Goal: Transaction & Acquisition: Purchase product/service

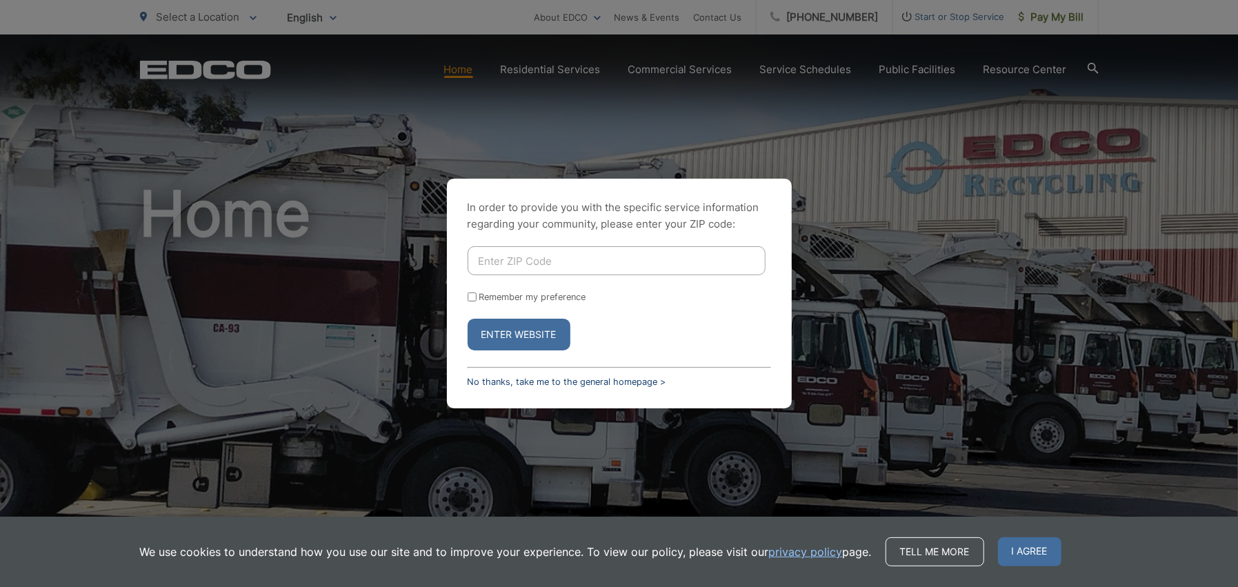
click at [515, 381] on link "No thanks, take me to the general homepage >" at bounding box center [567, 382] width 199 height 10
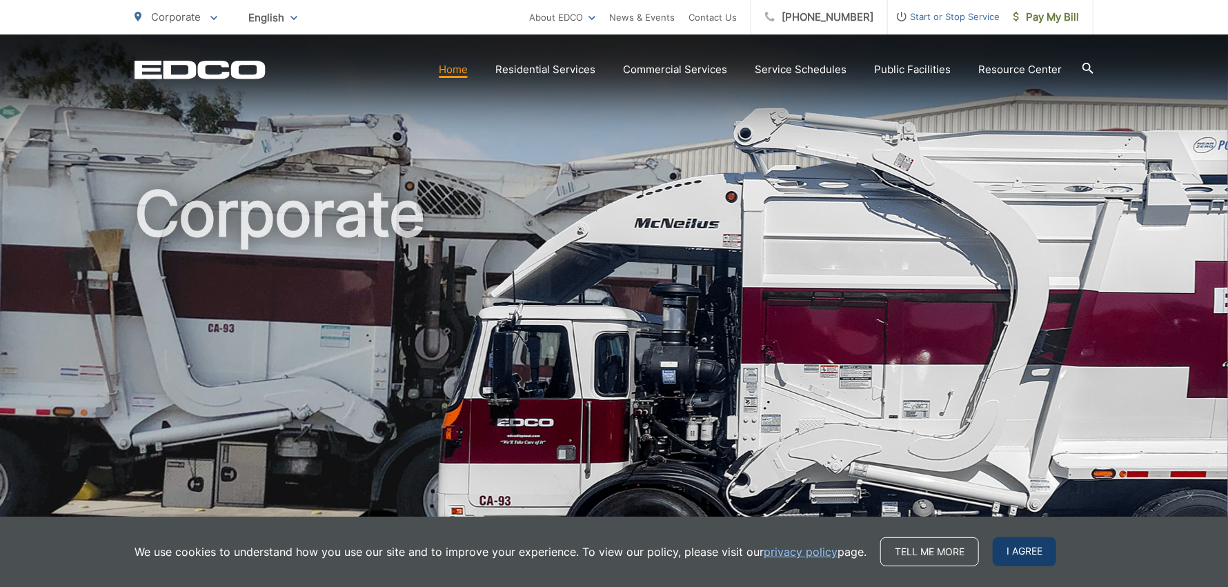
click at [1005, 548] on span "I agree" at bounding box center [1024, 551] width 63 height 29
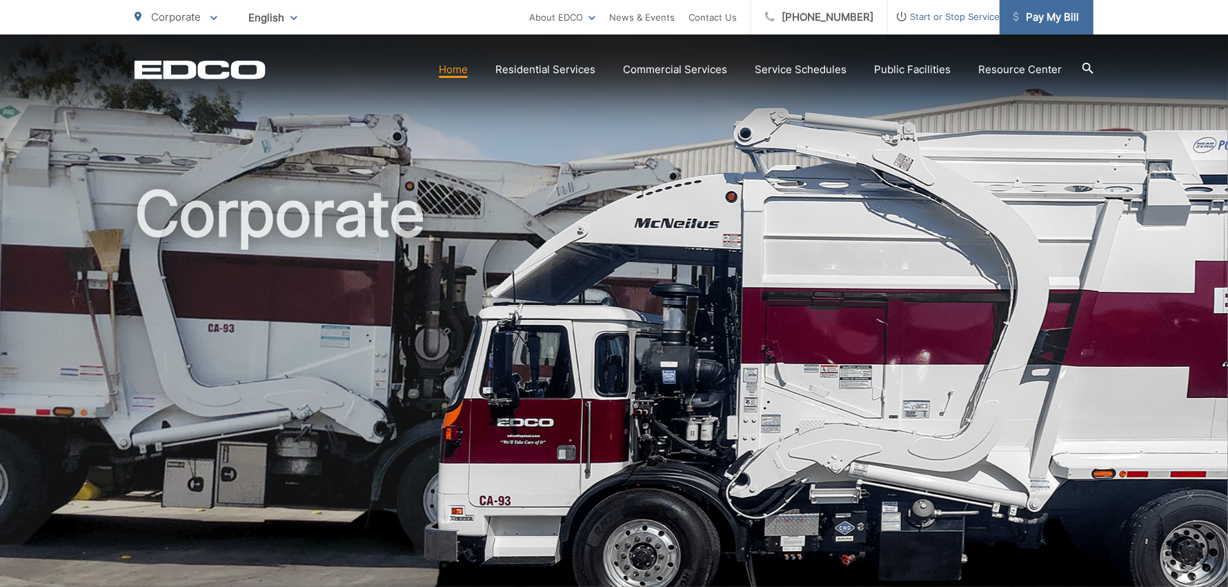
click at [1047, 21] on span "Pay My Bill" at bounding box center [1047, 17] width 66 height 17
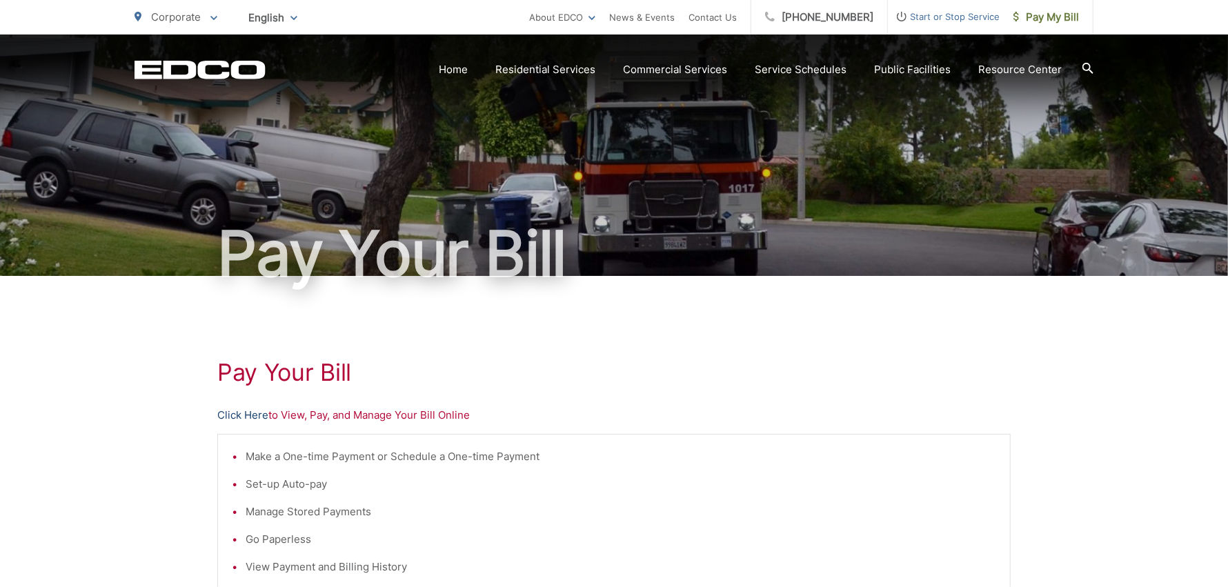
click at [239, 412] on link "Click Here" at bounding box center [242, 415] width 51 height 17
